Goal: Task Accomplishment & Management: Use online tool/utility

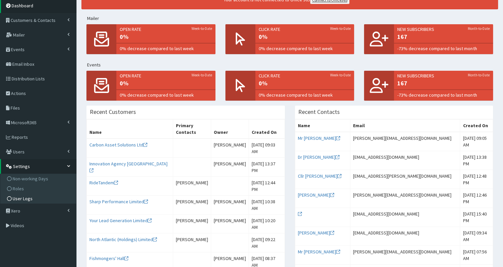
scroll to position [66, 0]
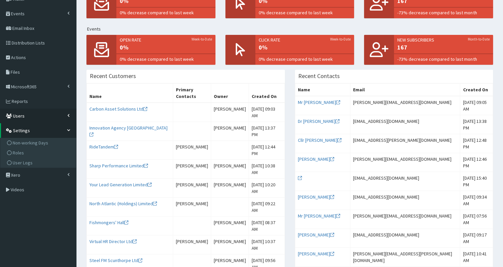
click at [23, 118] on span "Users" at bounding box center [19, 116] width 12 height 6
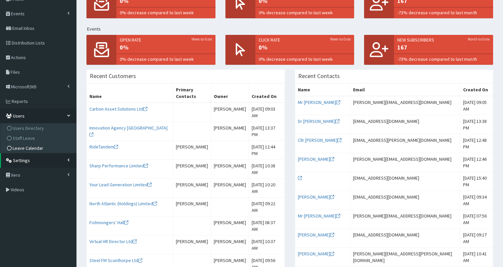
click at [24, 147] on span "Leave Calendar" at bounding box center [28, 148] width 31 height 6
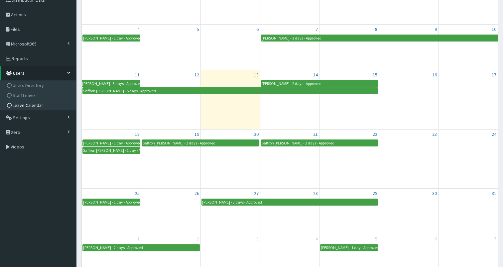
scroll to position [17, 0]
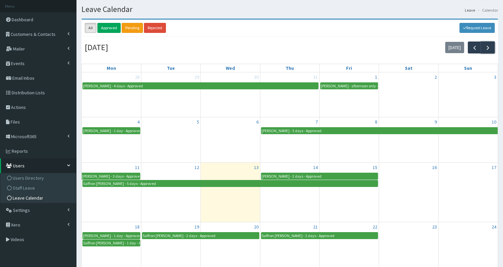
click at [488, 51] on span "button" at bounding box center [487, 47] width 7 height 7
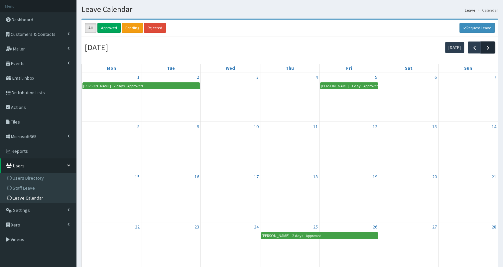
click at [486, 48] on span "button" at bounding box center [487, 47] width 7 height 7
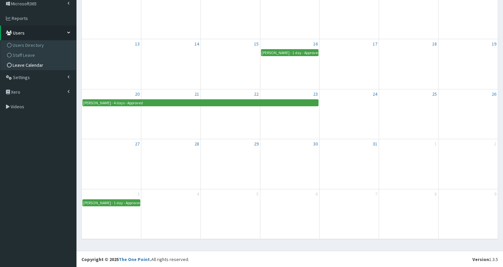
scroll to position [0, 0]
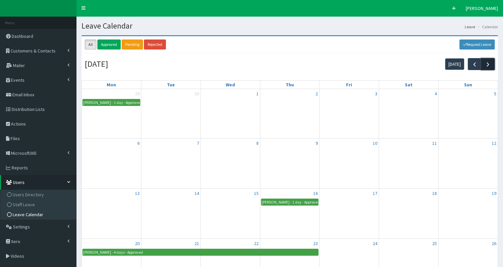
click at [489, 64] on span "button" at bounding box center [487, 64] width 7 height 7
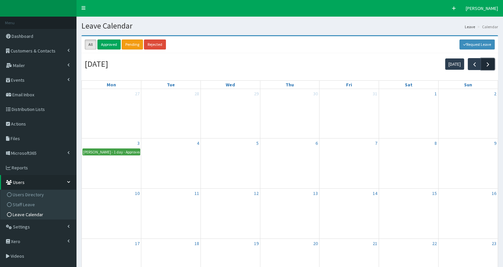
click at [489, 61] on span "button" at bounding box center [487, 64] width 7 height 7
